Goal: Navigation & Orientation: Find specific page/section

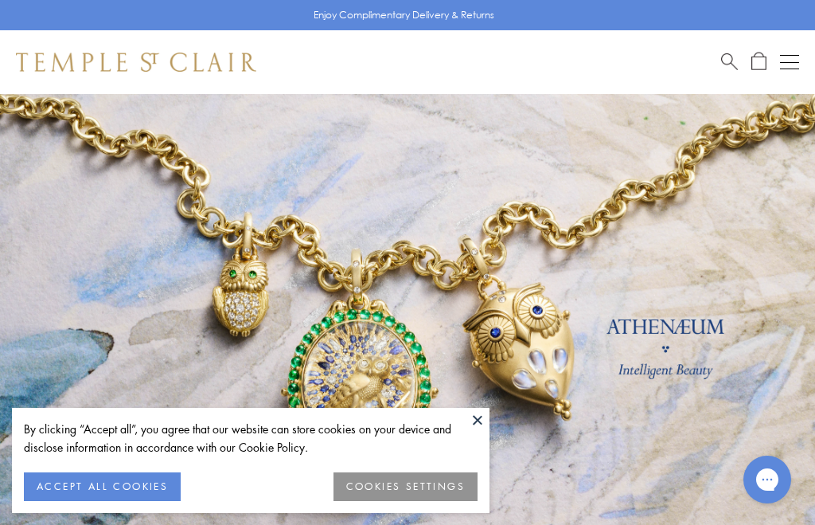
click at [116, 478] on button "ACCEPT ALL COOKIES" at bounding box center [102, 486] width 157 height 29
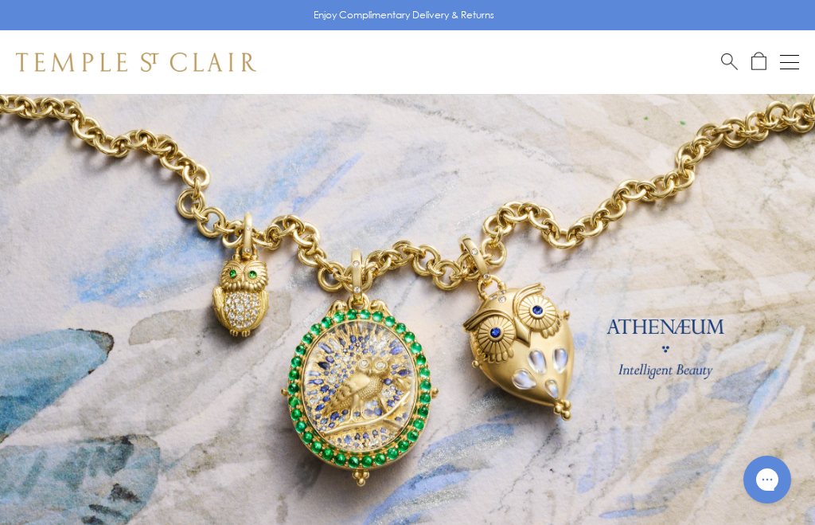
click at [794, 53] on button "Open navigation" at bounding box center [789, 62] width 19 height 19
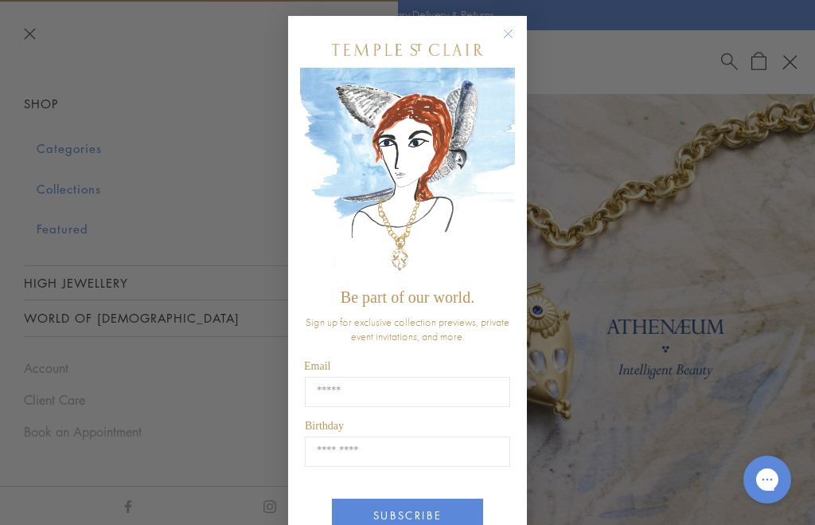
click at [513, 102] on img "POPUP Form" at bounding box center [407, 174] width 215 height 213
click at [528, 29] on div "Close dialog Be part of our world. Sign up for exclusive collection previews, p…" at bounding box center [407, 262] width 271 height 525
click at [518, 39] on button "Close dialog" at bounding box center [516, 42] width 20 height 20
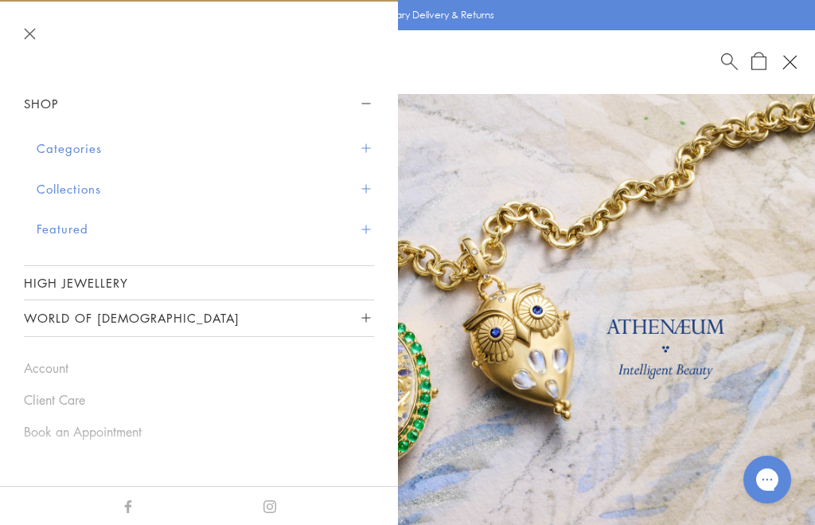
click at [371, 142] on button "Categories" at bounding box center [205, 148] width 337 height 41
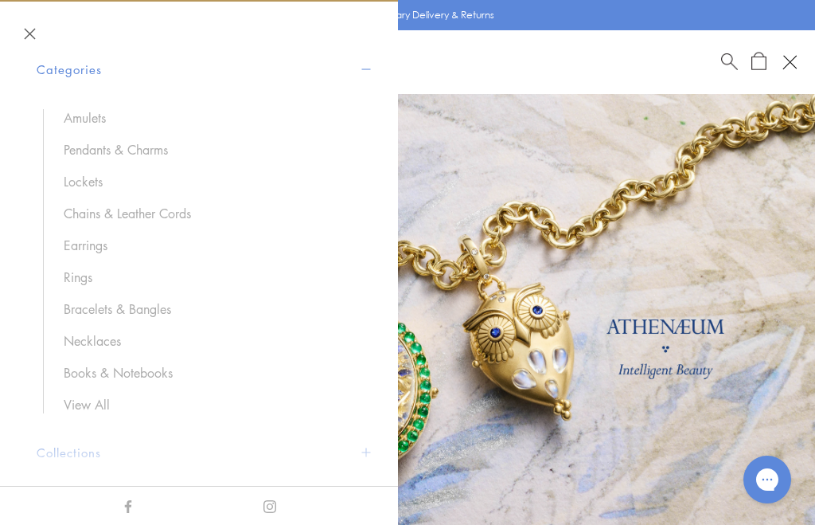
scroll to position [79, 0]
click at [92, 268] on link "Rings" at bounding box center [211, 277] width 294 height 18
click at [111, 236] on link "Earrings" at bounding box center [211, 245] width 294 height 18
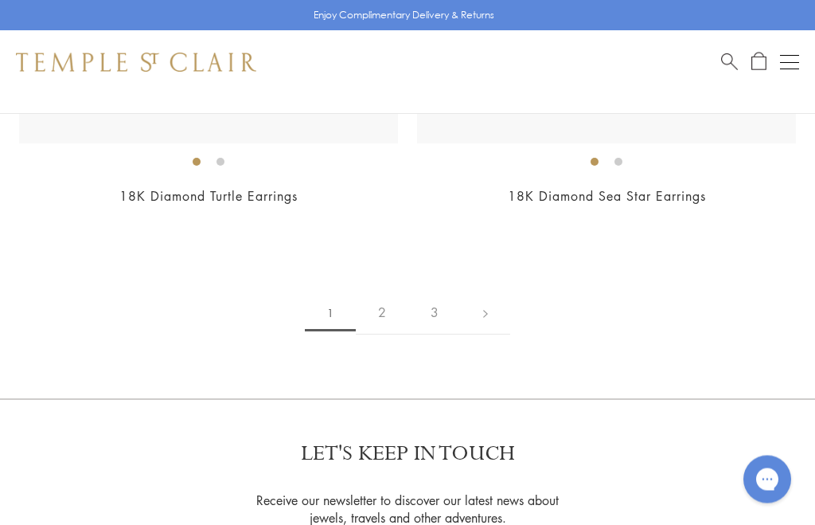
scroll to position [13080, 0]
click at [493, 298] on link at bounding box center [485, 315] width 49 height 44
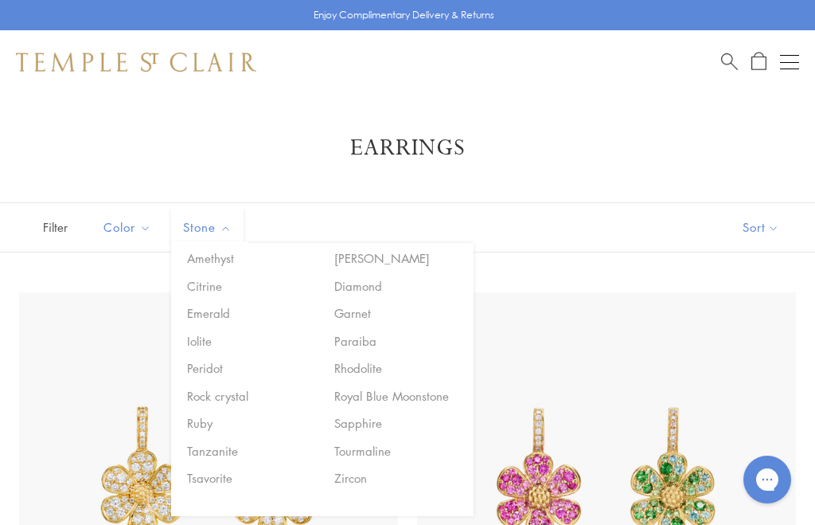
click at [361, 421] on button "Sapphire" at bounding box center [397, 423] width 135 height 18
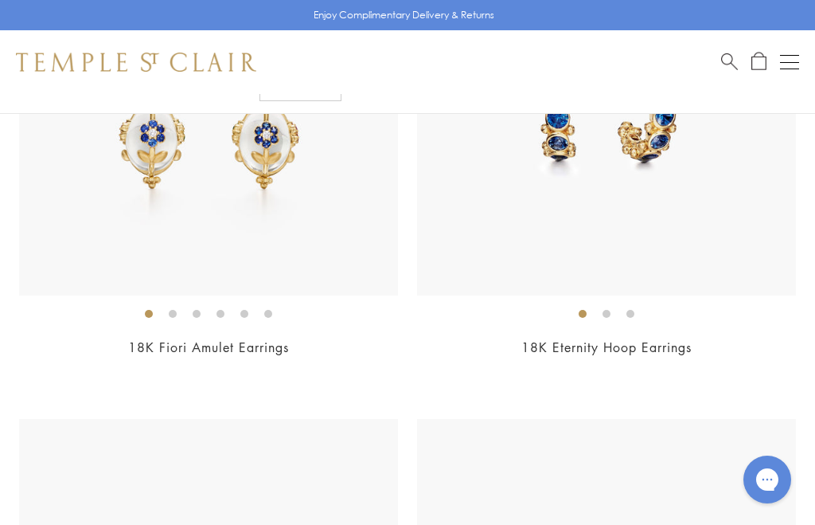
scroll to position [1879, 0]
